Goal: Find specific page/section: Find specific page/section

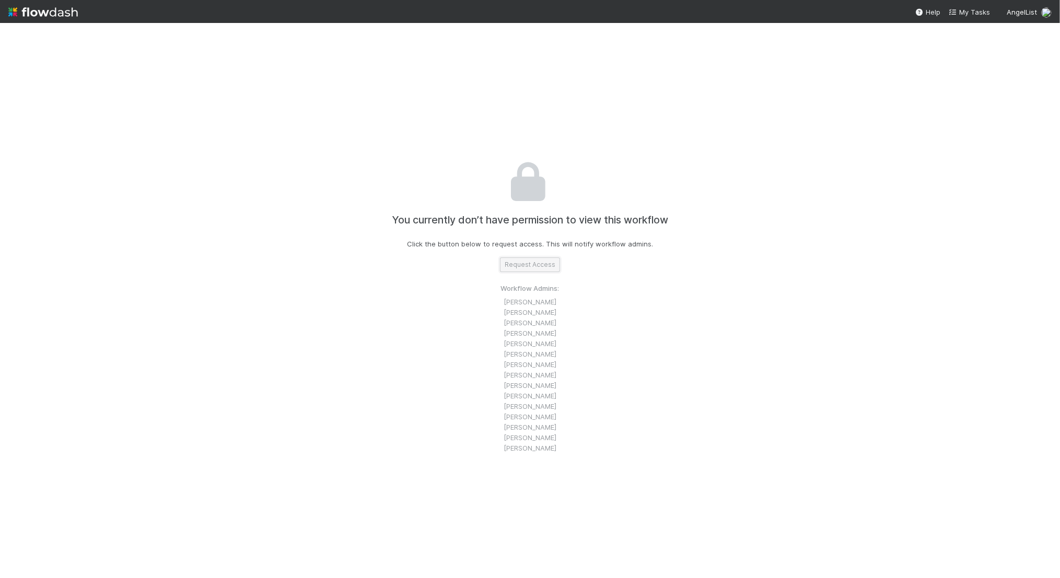
click at [536, 265] on button "Request Access" at bounding box center [530, 265] width 60 height 15
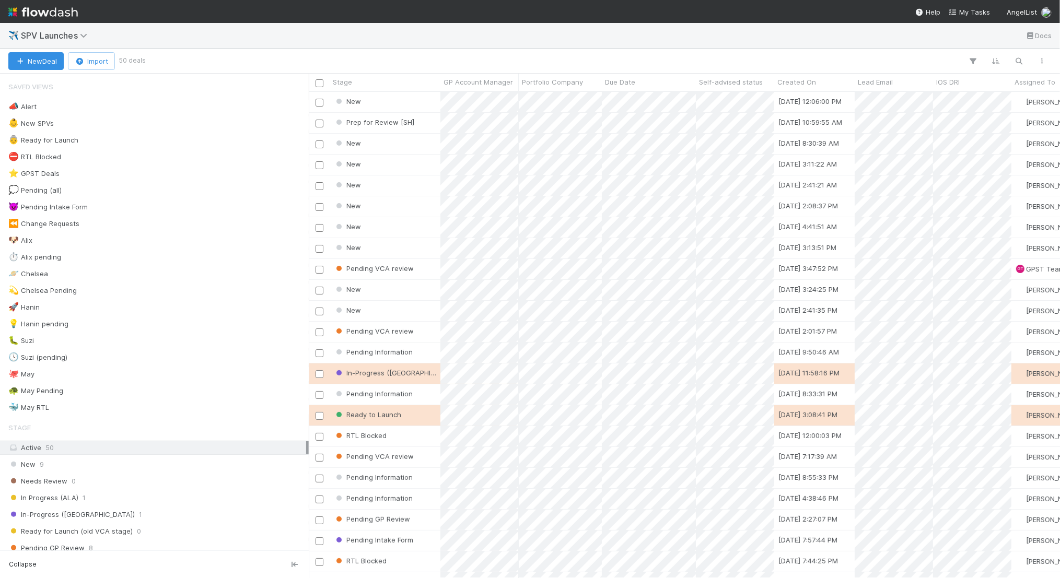
scroll to position [486, 751]
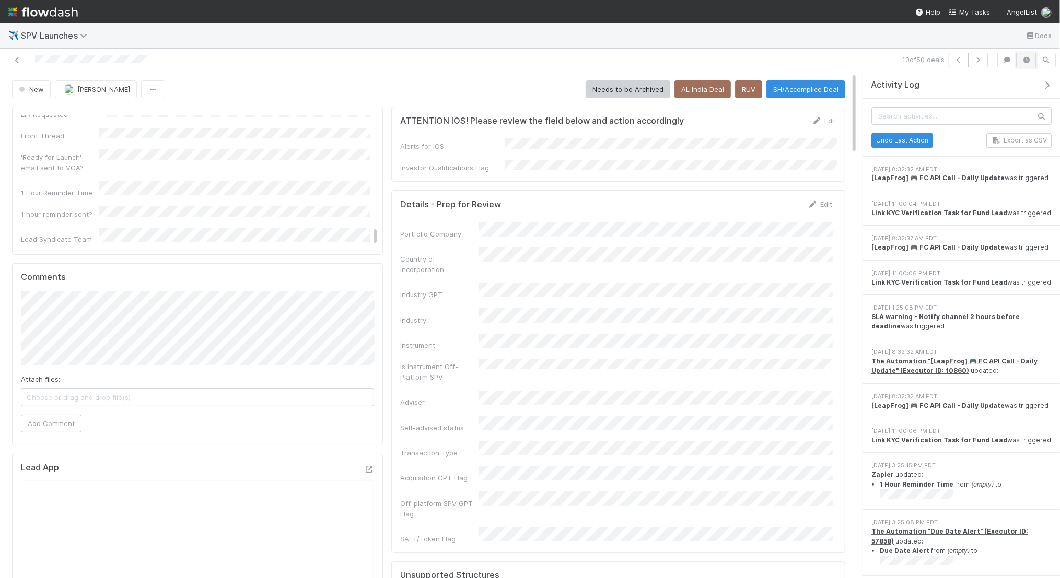
click at [1027, 62] on icon "button" at bounding box center [1027, 60] width 10 height 6
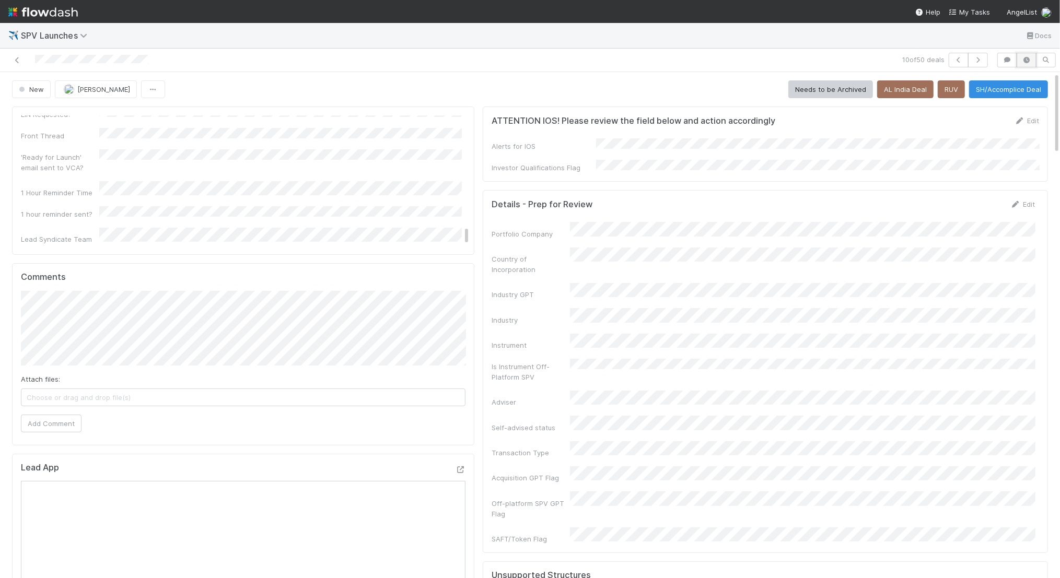
click at [1027, 62] on icon "button" at bounding box center [1027, 60] width 10 height 6
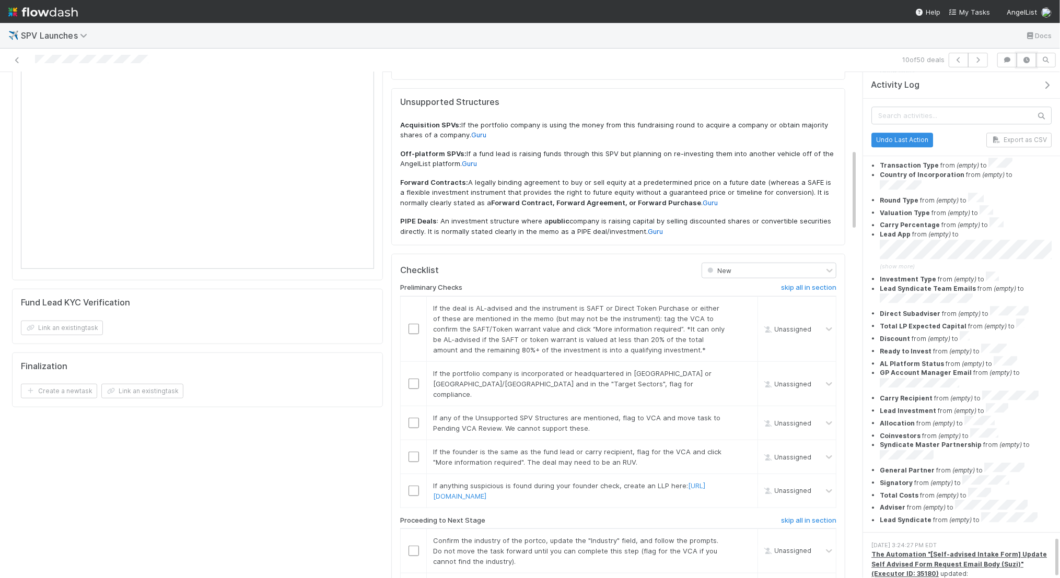
scroll to position [475, 0]
